Goal: Ask a question

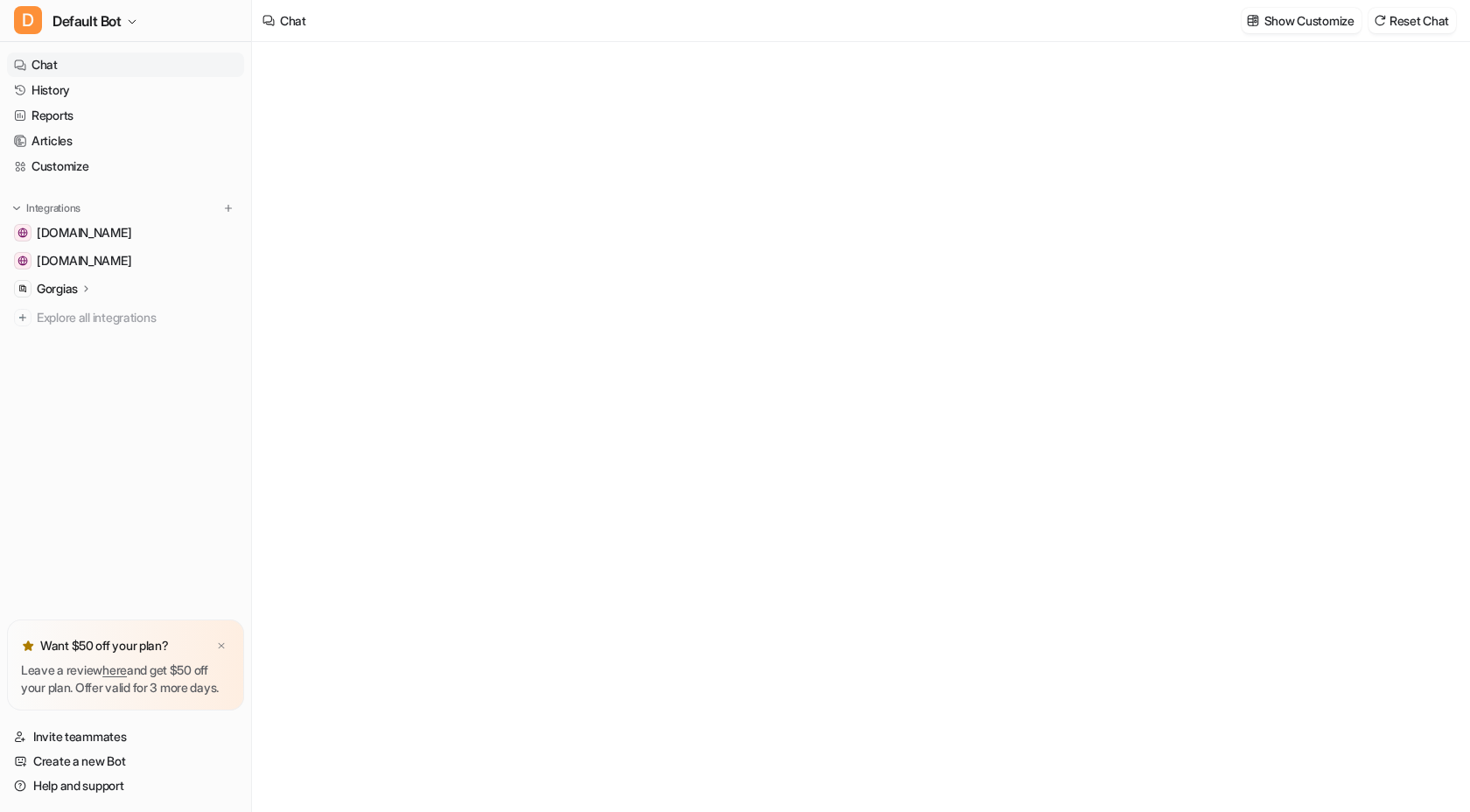
type textarea "**********"
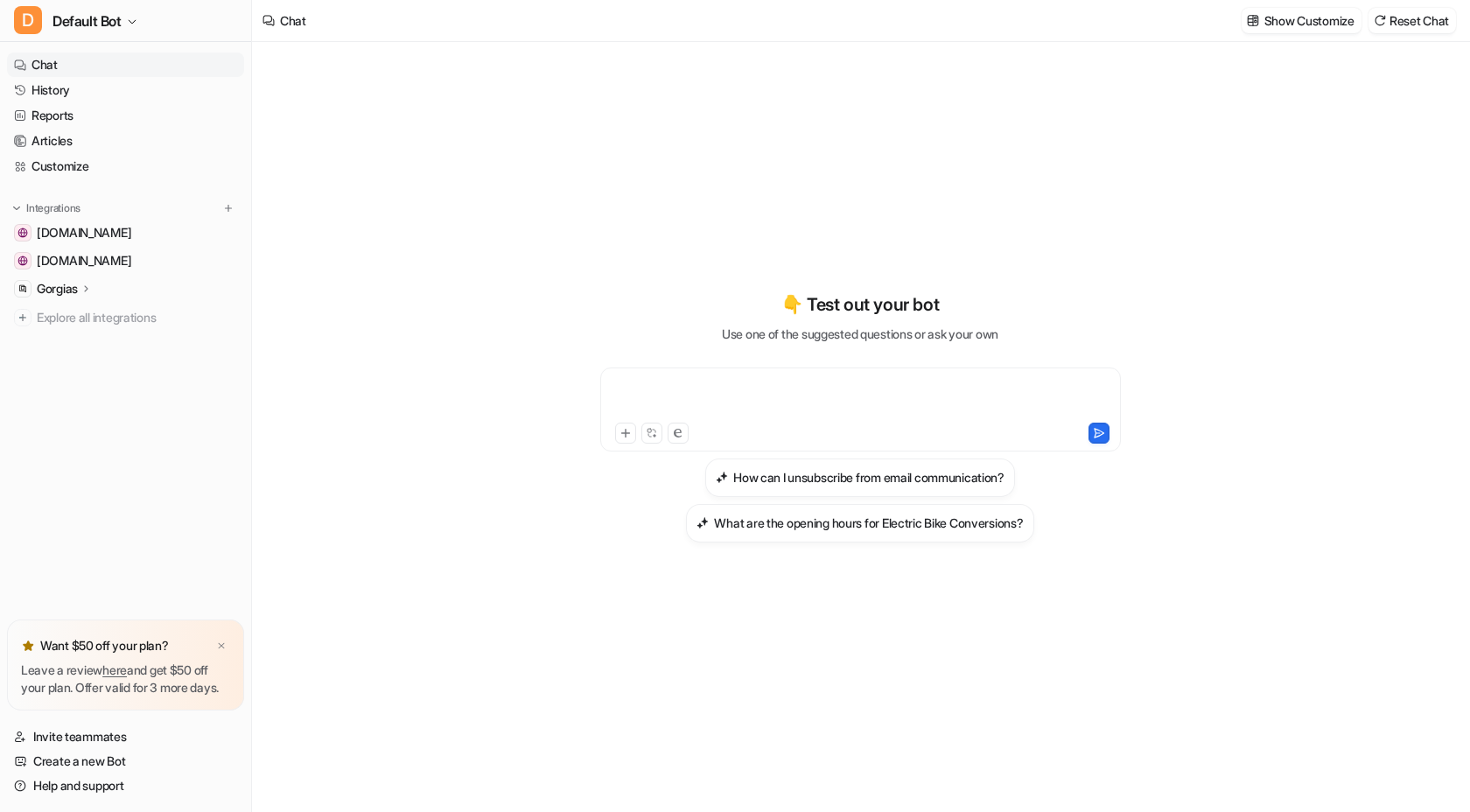
click at [852, 401] on div at bounding box center [860, 398] width 512 height 40
paste div
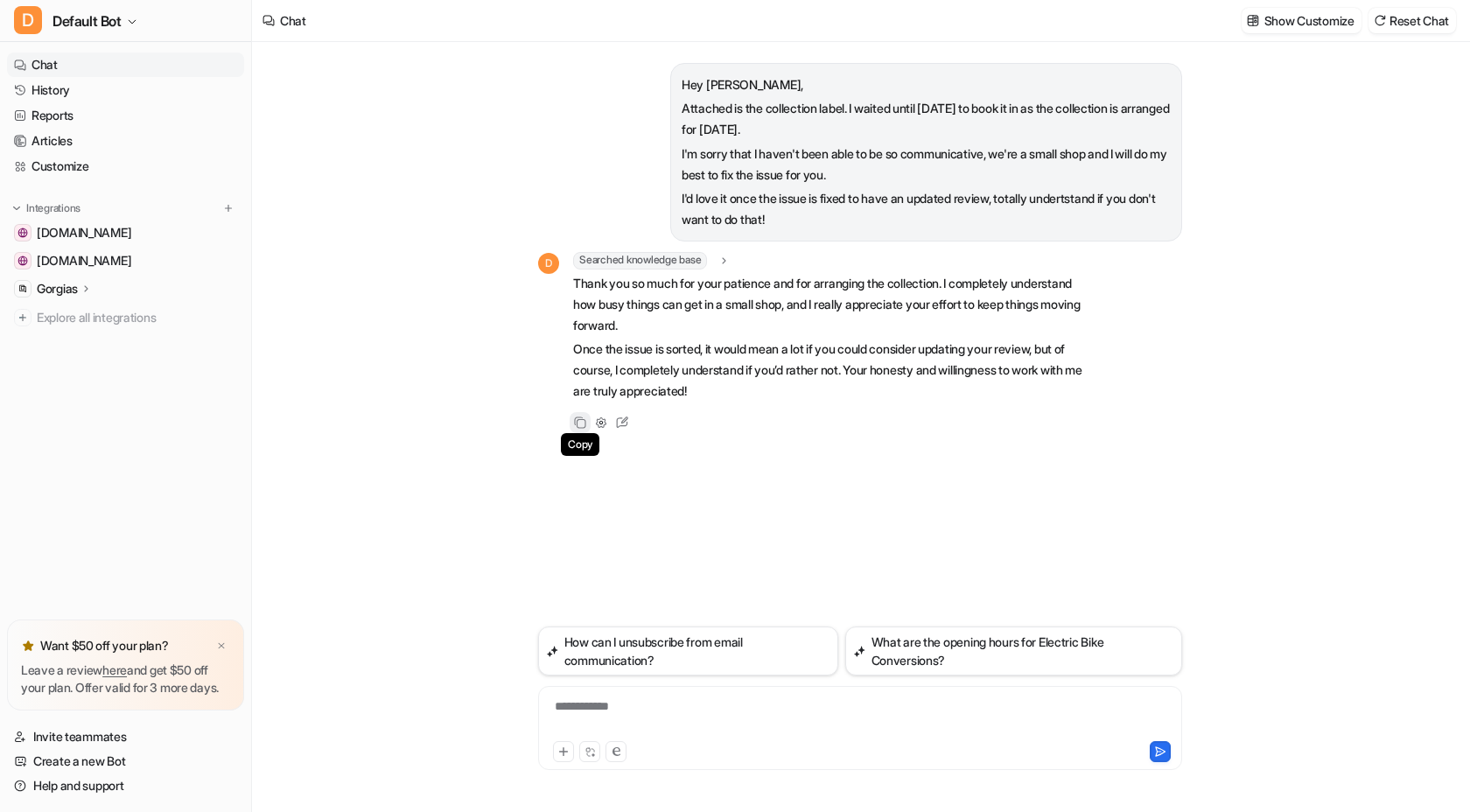
click at [582, 420] on icon at bounding box center [580, 423] width 13 height 13
